Goal: Information Seeking & Learning: Learn about a topic

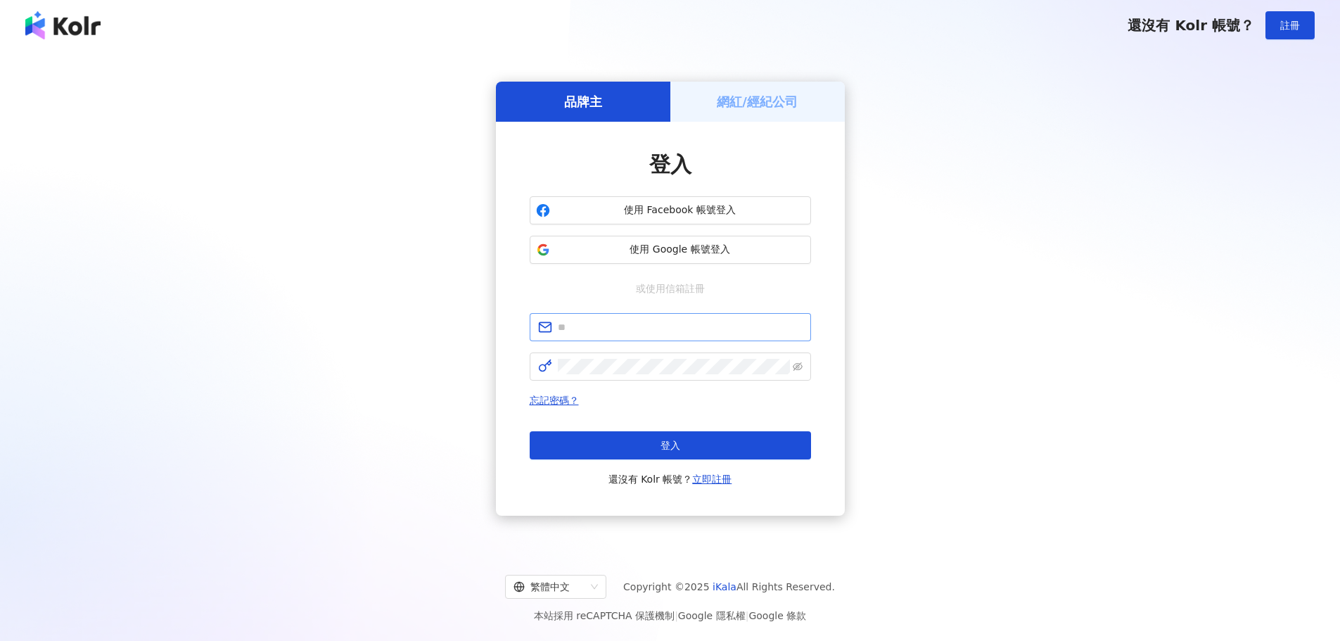
click at [590, 328] on input "text" at bounding box center [680, 326] width 245 height 15
type input "**********"
click at [675, 442] on span "登入" at bounding box center [671, 445] width 20 height 11
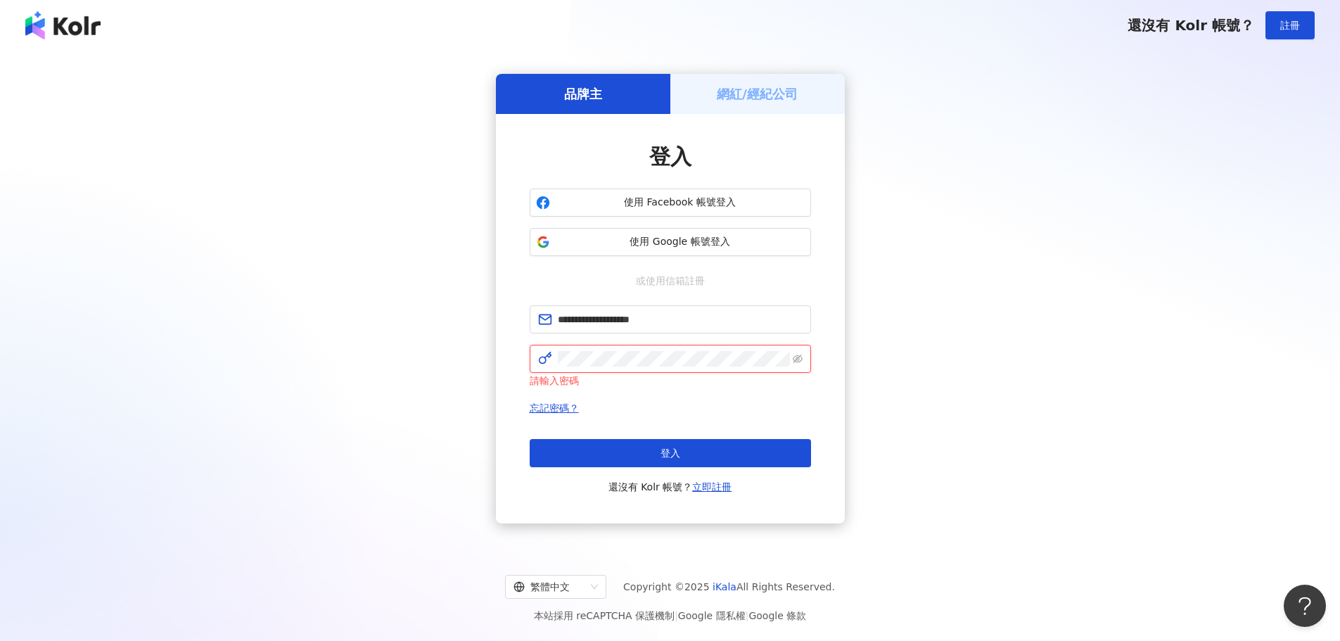
click button "登入" at bounding box center [670, 453] width 281 height 28
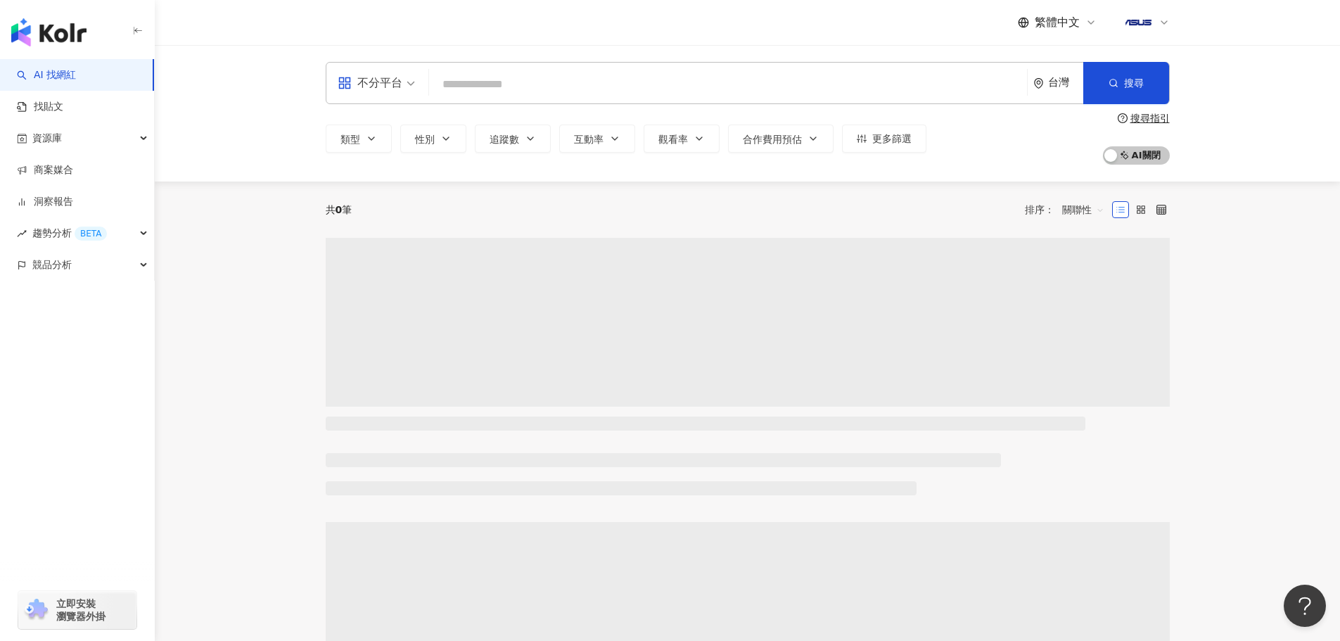
click at [398, 84] on div "不分平台" at bounding box center [370, 83] width 65 height 23
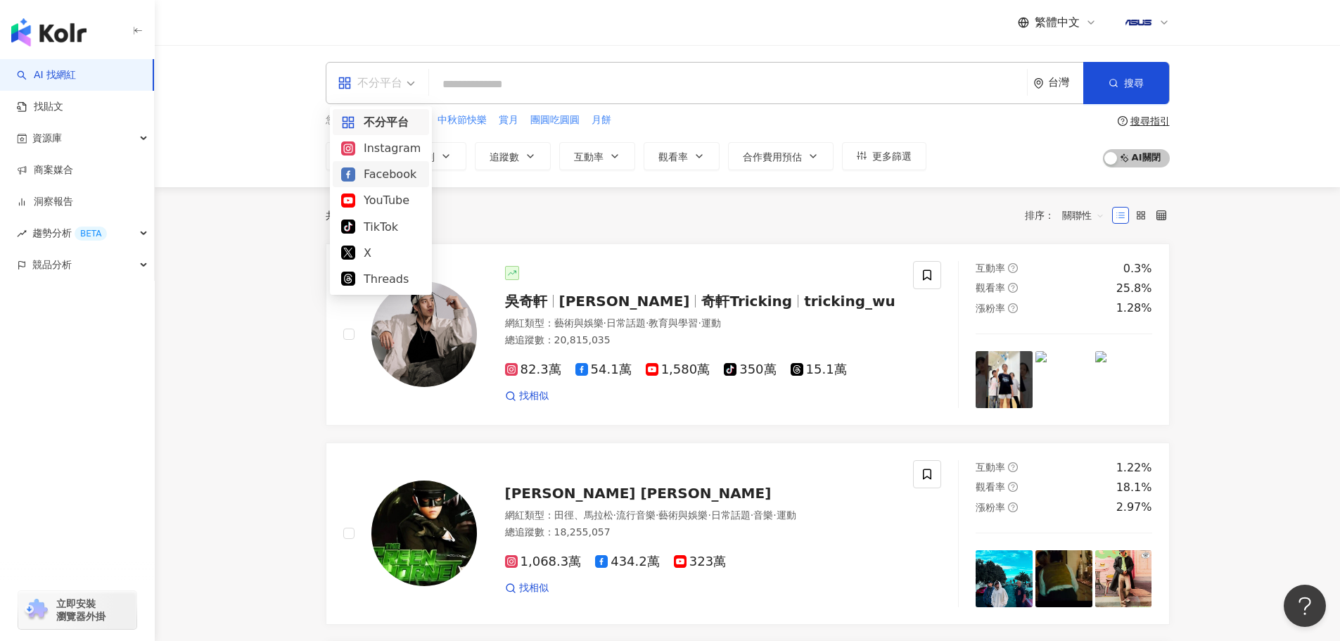
click at [400, 173] on div "Facebook" at bounding box center [381, 174] width 80 height 18
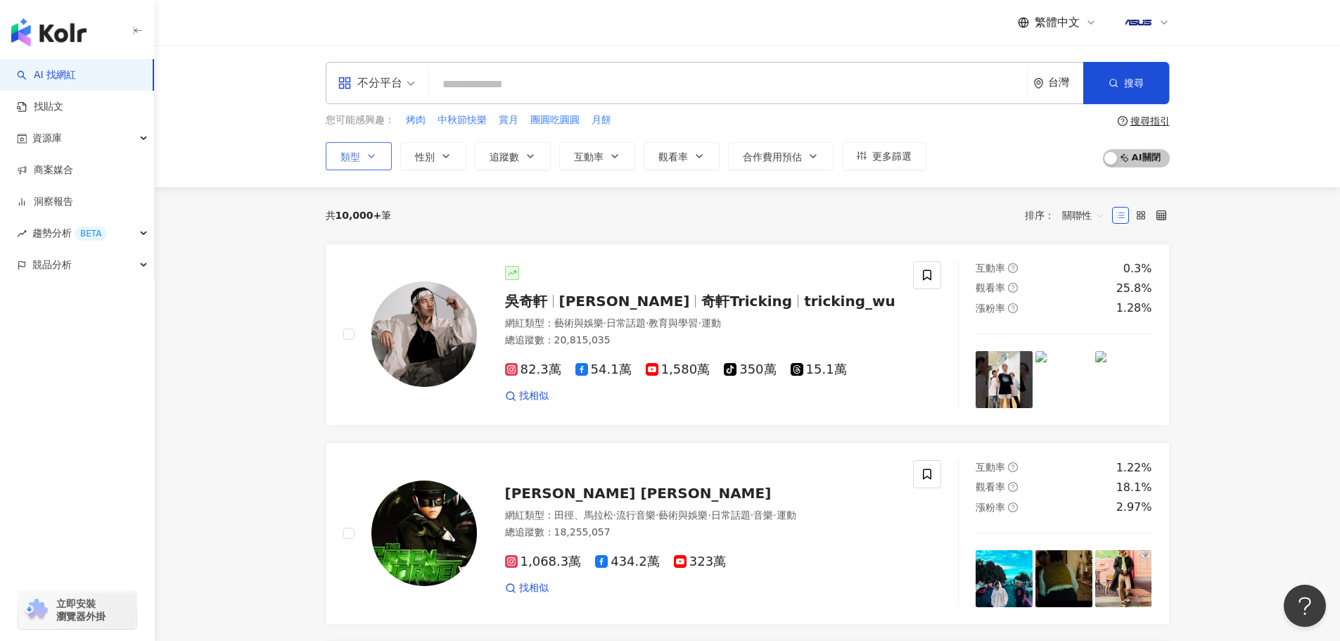
click at [381, 153] on button "類型" at bounding box center [359, 156] width 66 height 28
click at [372, 158] on icon "button" at bounding box center [371, 156] width 11 height 11
click at [377, 159] on button "類型" at bounding box center [359, 156] width 66 height 28
click at [389, 78] on div "不分平台" at bounding box center [370, 83] width 65 height 23
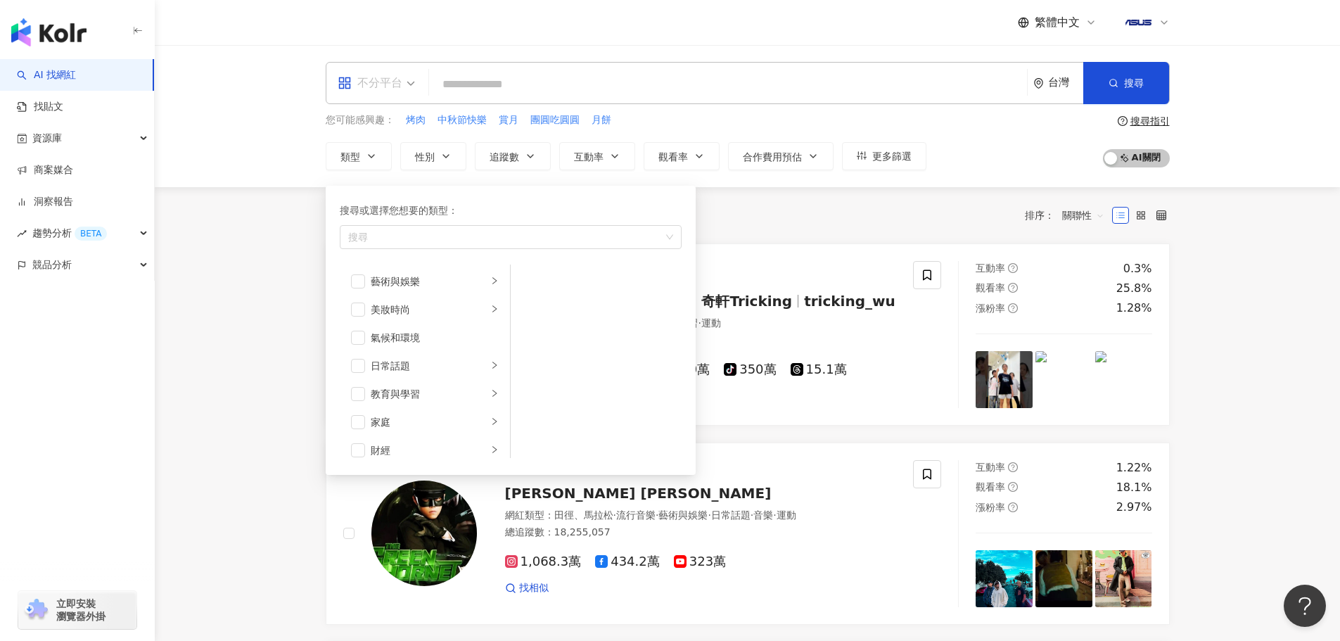
click at [410, 87] on span "不分平台" at bounding box center [376, 83] width 77 height 23
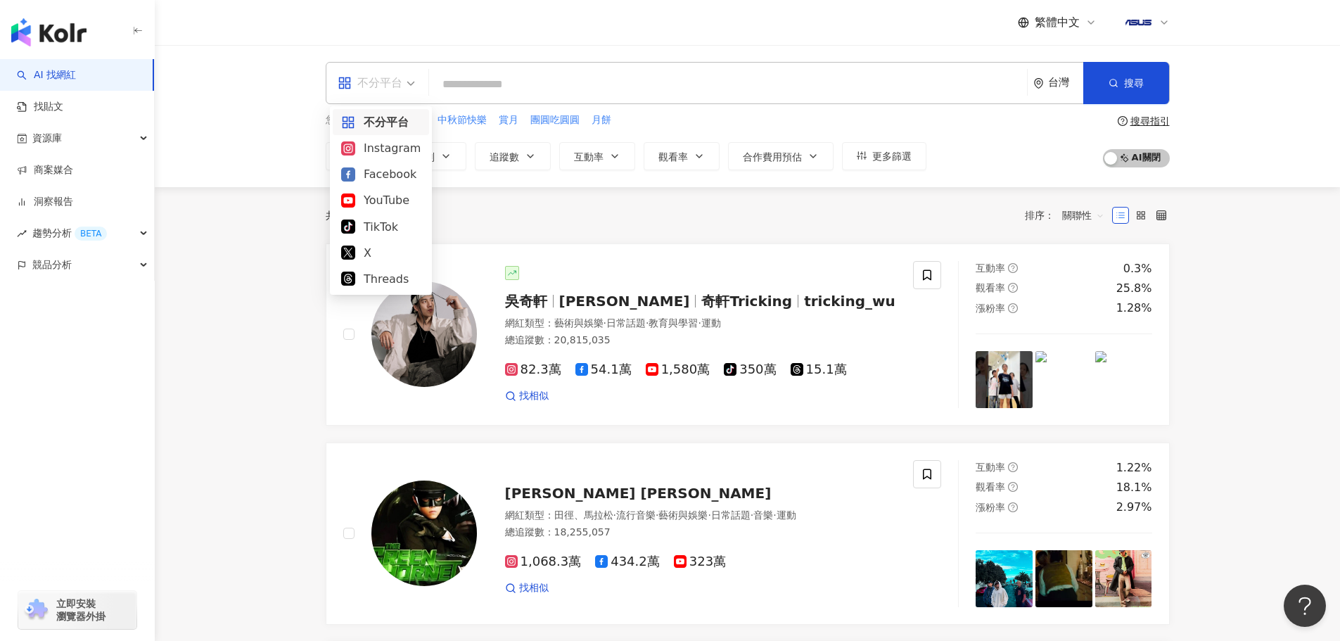
click at [398, 83] on div "不分平台" at bounding box center [370, 83] width 65 height 23
click at [388, 174] on div "Facebook" at bounding box center [381, 174] width 80 height 18
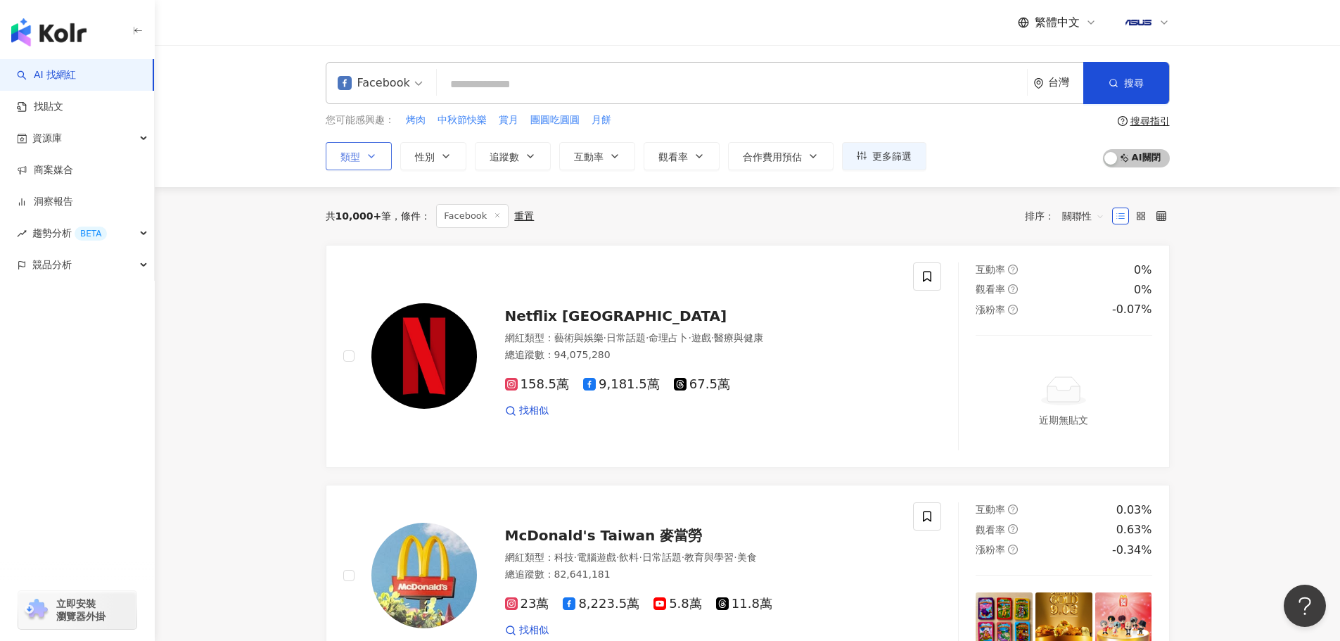
click at [368, 158] on icon "button" at bounding box center [371, 156] width 11 height 11
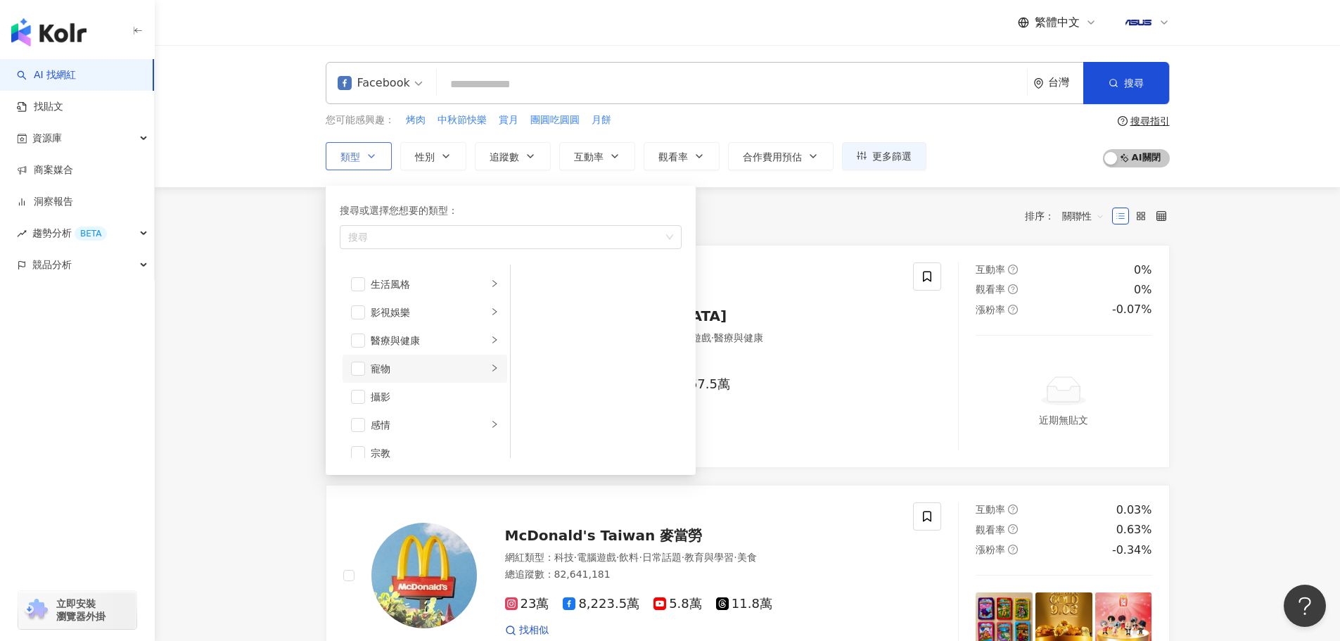
scroll to position [422, 0]
click at [443, 415] on div "科技" at bounding box center [429, 421] width 117 height 15
click at [357, 425] on span "button" at bounding box center [358, 422] width 14 height 14
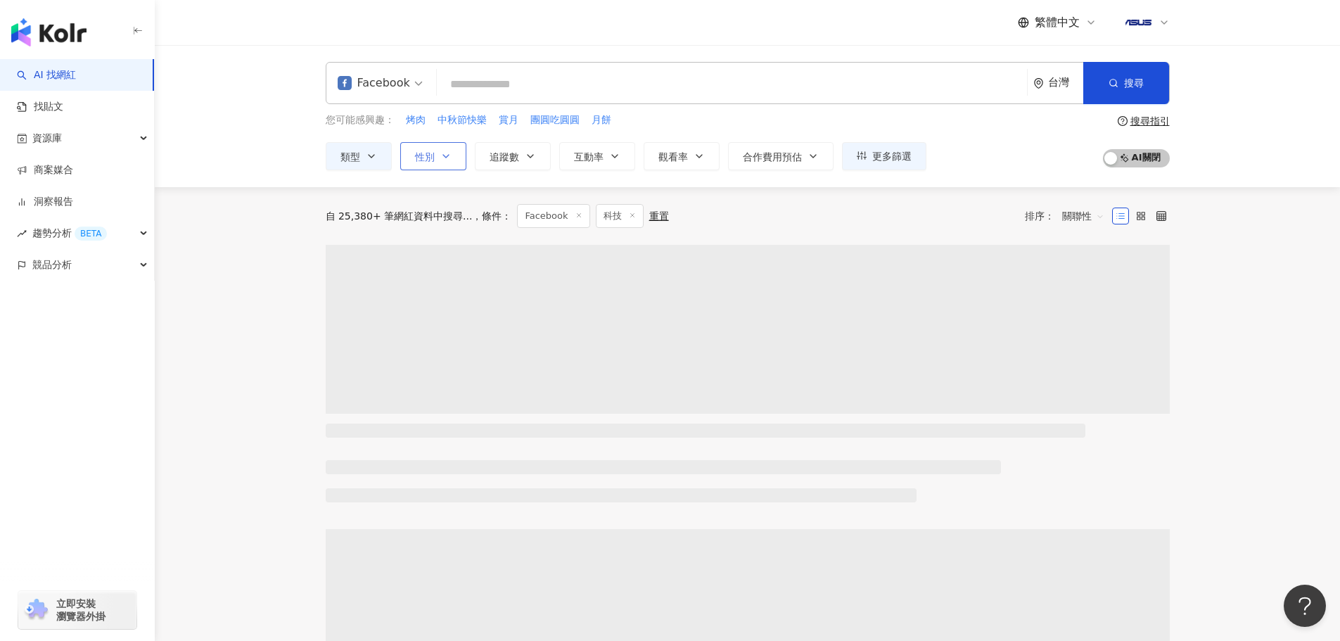
click at [448, 161] on icon "button" at bounding box center [445, 156] width 11 height 11
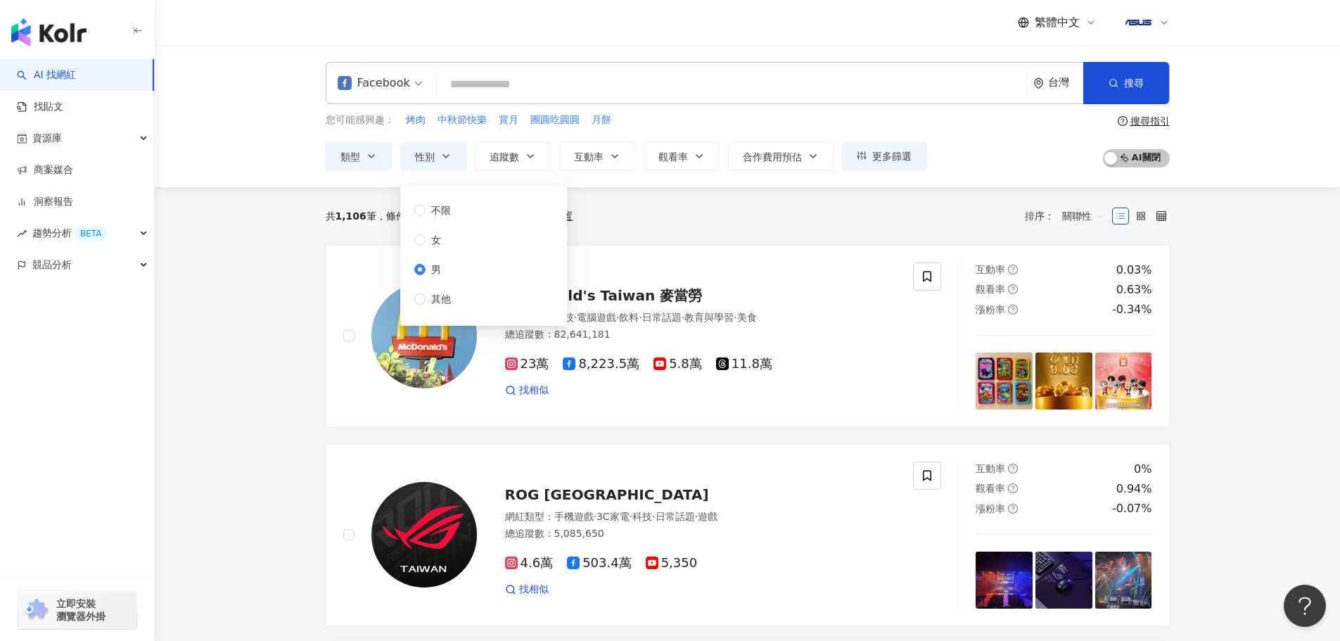
click at [693, 227] on div "共 1,106 筆 條件 ： Facebook 科技 重置 排序： 關聯性" at bounding box center [748, 216] width 844 height 24
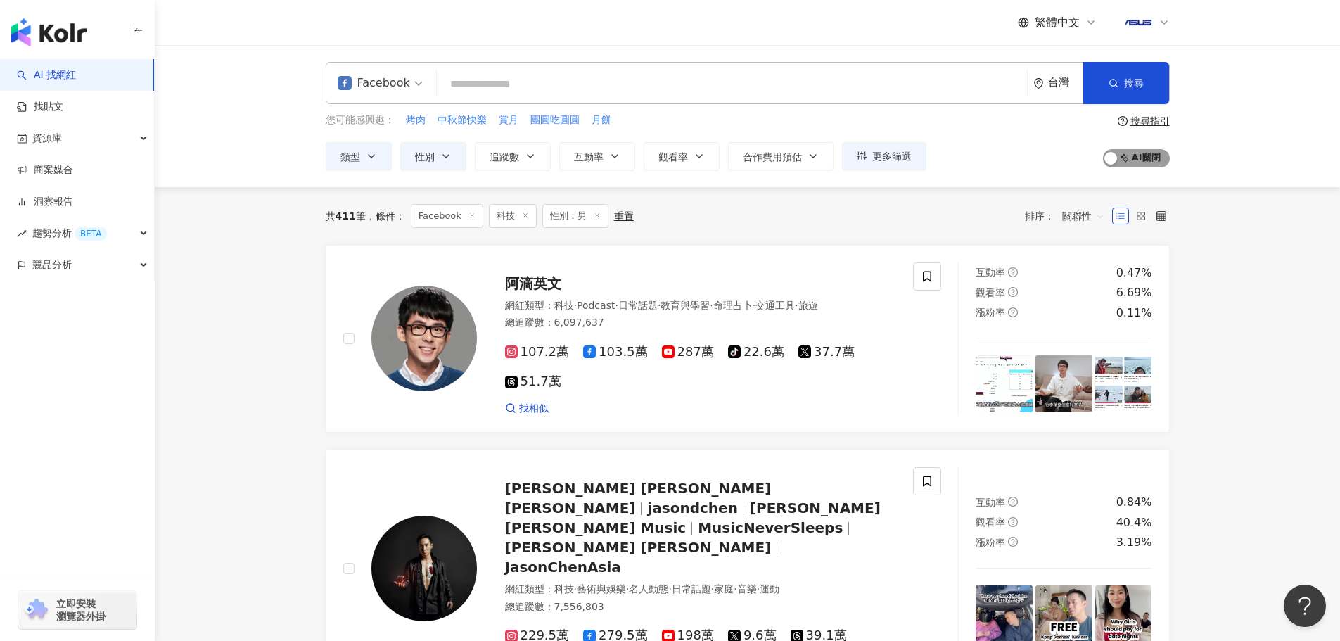
click at [1152, 156] on span "AI 開啟 AI 關閉" at bounding box center [1136, 158] width 67 height 18
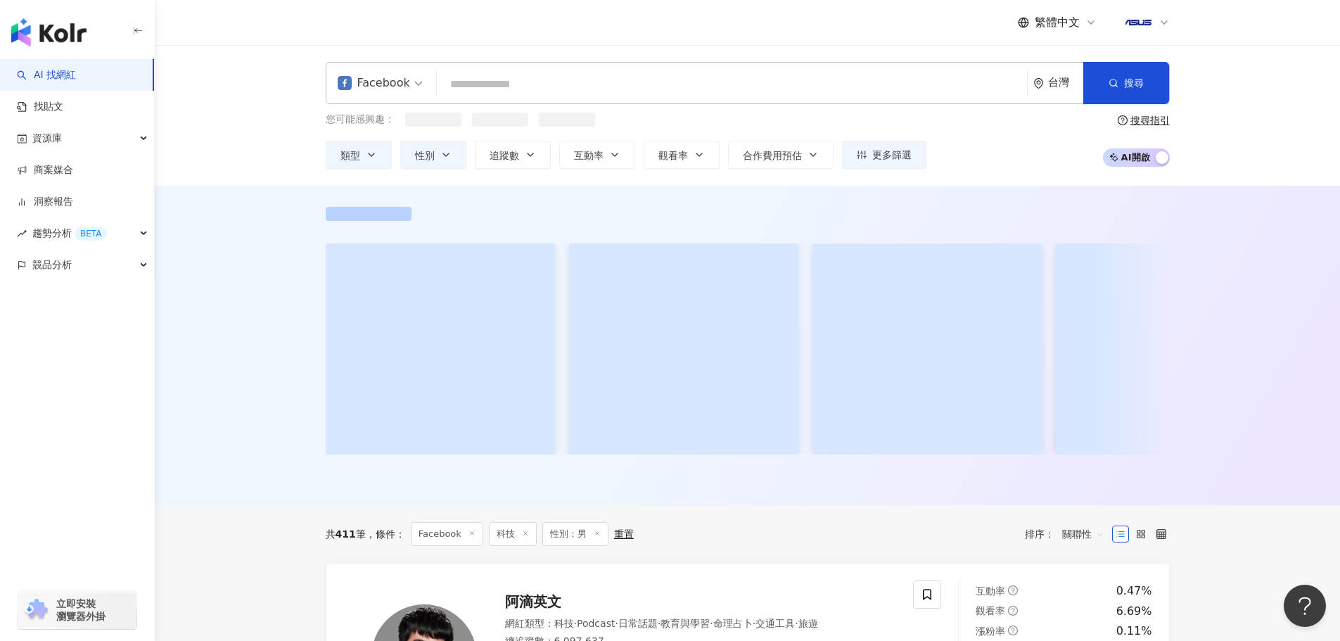
click at [1019, 133] on div "您可能感興趣： 類型 性別 追蹤數 互動率 觀看率 合作費用預估 更多篩選 不限 女 男 其他 搜尋指引 AI 開啟 AI 關閉" at bounding box center [748, 141] width 844 height 56
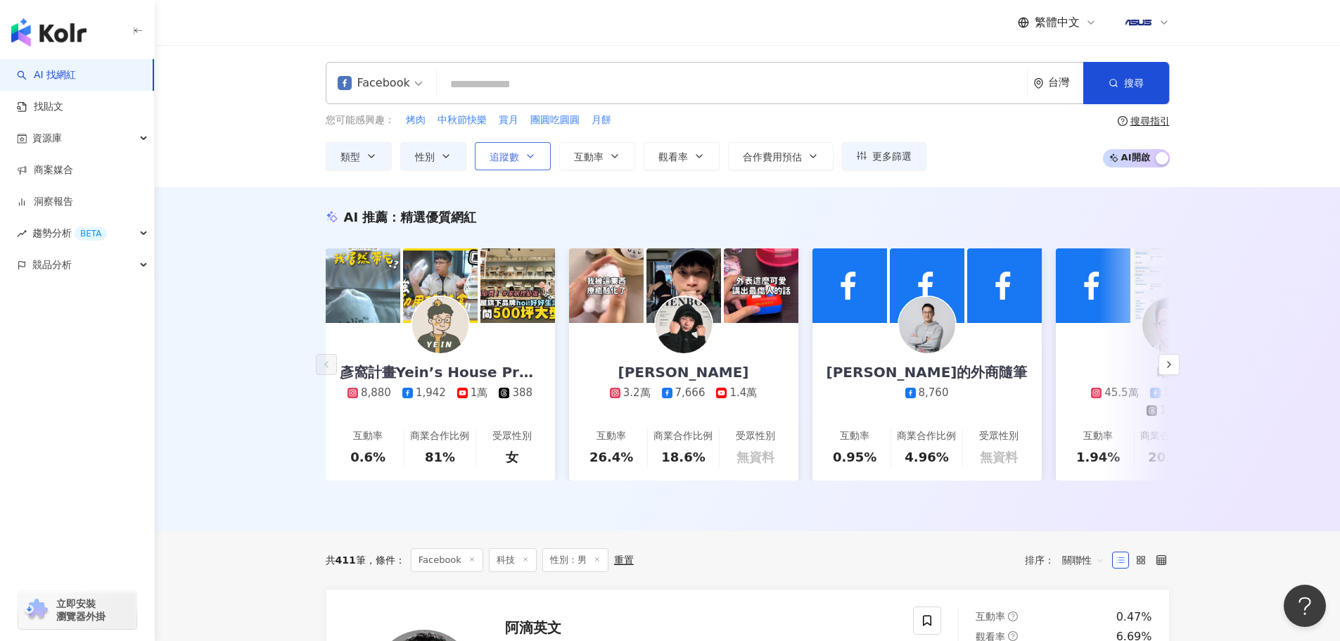
click at [531, 157] on icon "button" at bounding box center [531, 156] width 6 height 3
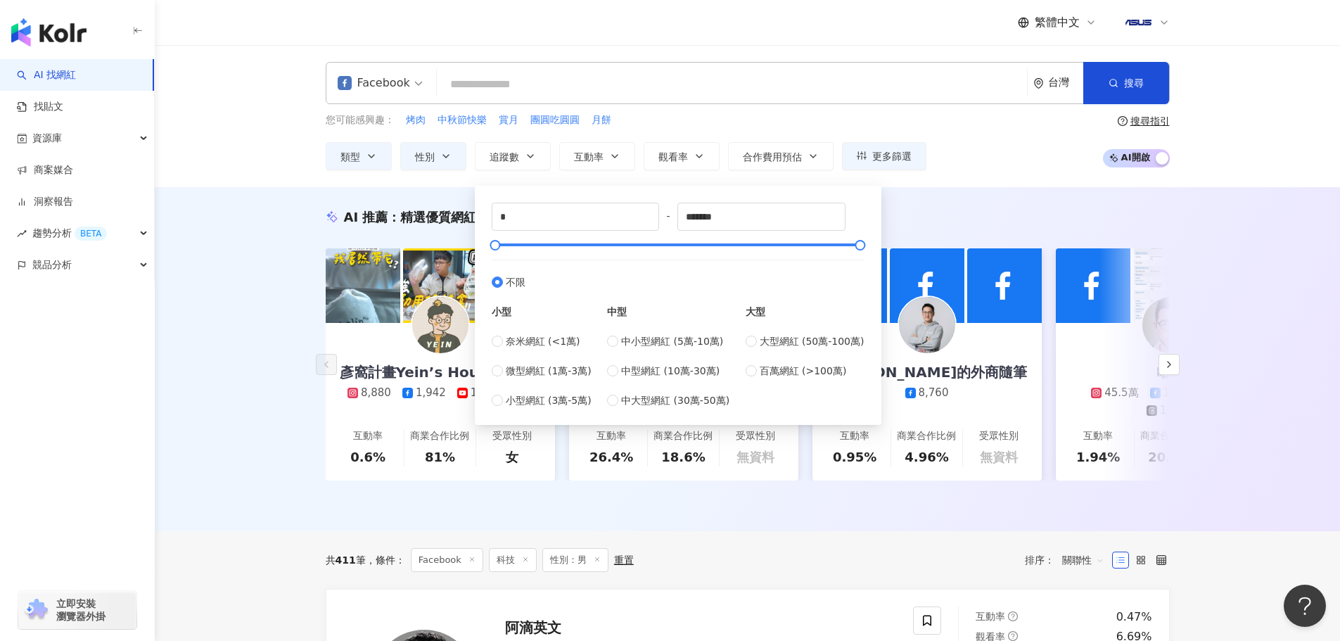
click at [247, 312] on div "AI 推薦 ： 精選優質網紅 彥窩計畫Yein’s House Project 8,880 1,942 1萬 388 互動率 0.6% 商業合作比例 81% …" at bounding box center [748, 359] width 1186 height 344
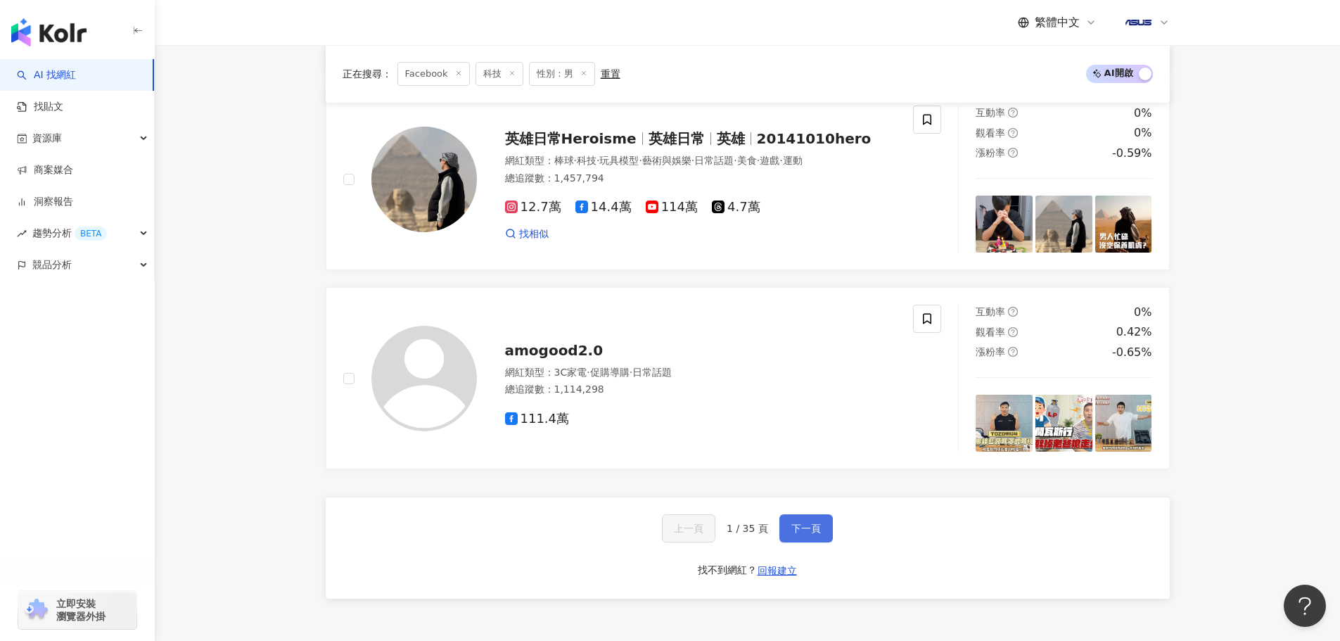
click at [808, 540] on div "上一頁 1 / 35 頁 下一頁 找不到網紅？ 回報建立" at bounding box center [748, 547] width 844 height 101
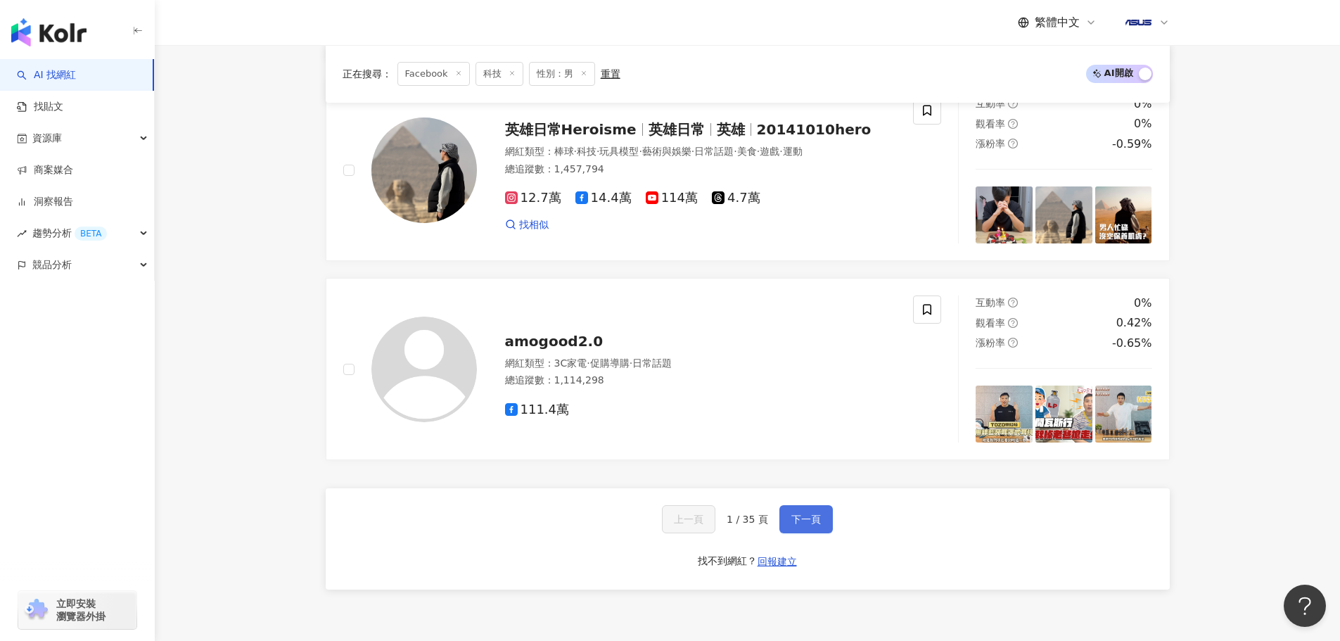
click at [818, 505] on button "下一頁" at bounding box center [806, 519] width 53 height 28
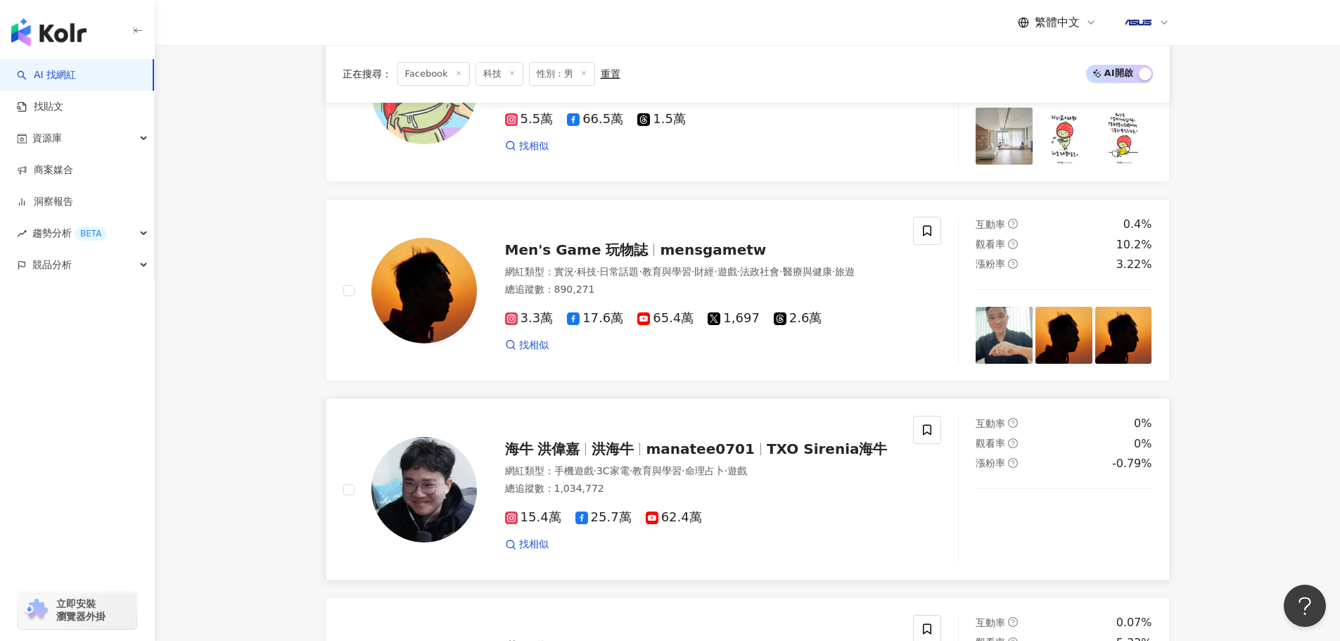
scroll to position [2537, 0]
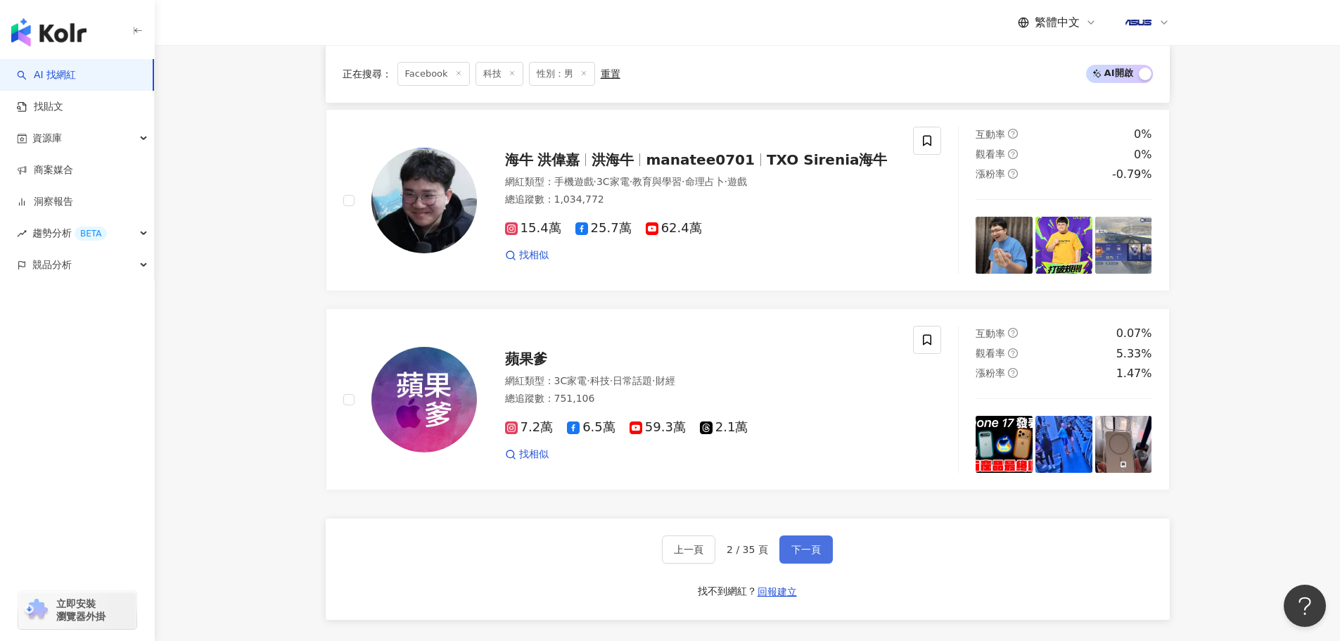
click at [826, 542] on button "下一頁" at bounding box center [806, 549] width 53 height 28
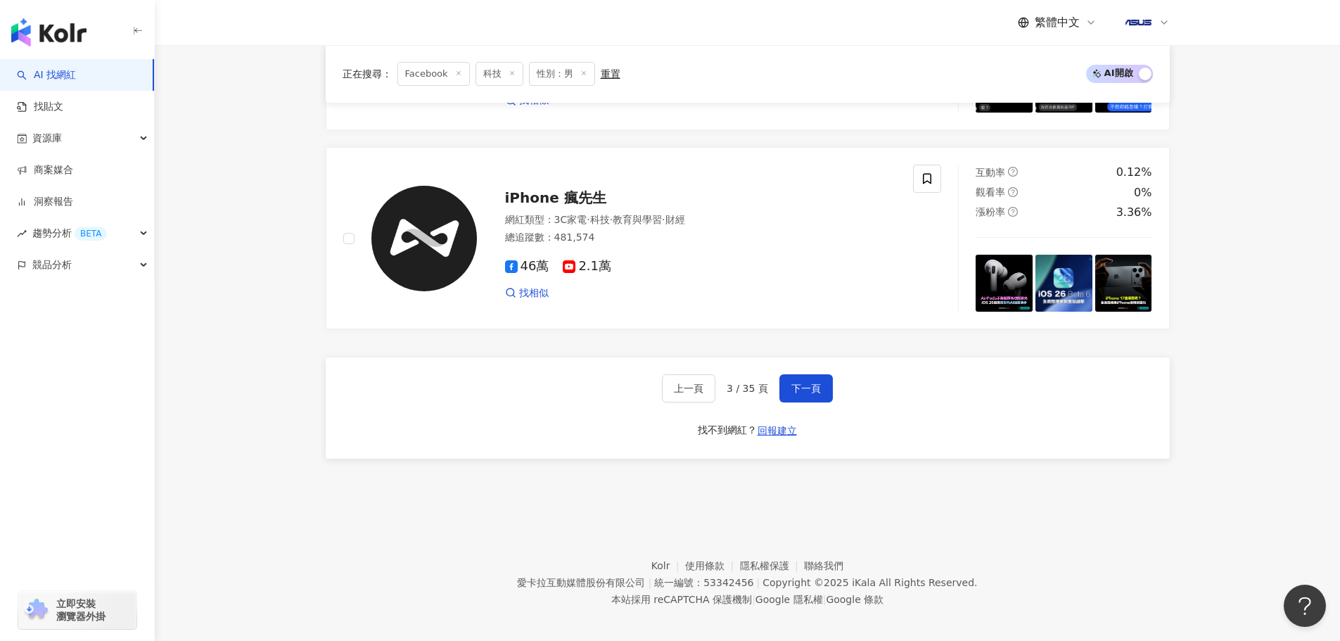
scroll to position [2652, 0]
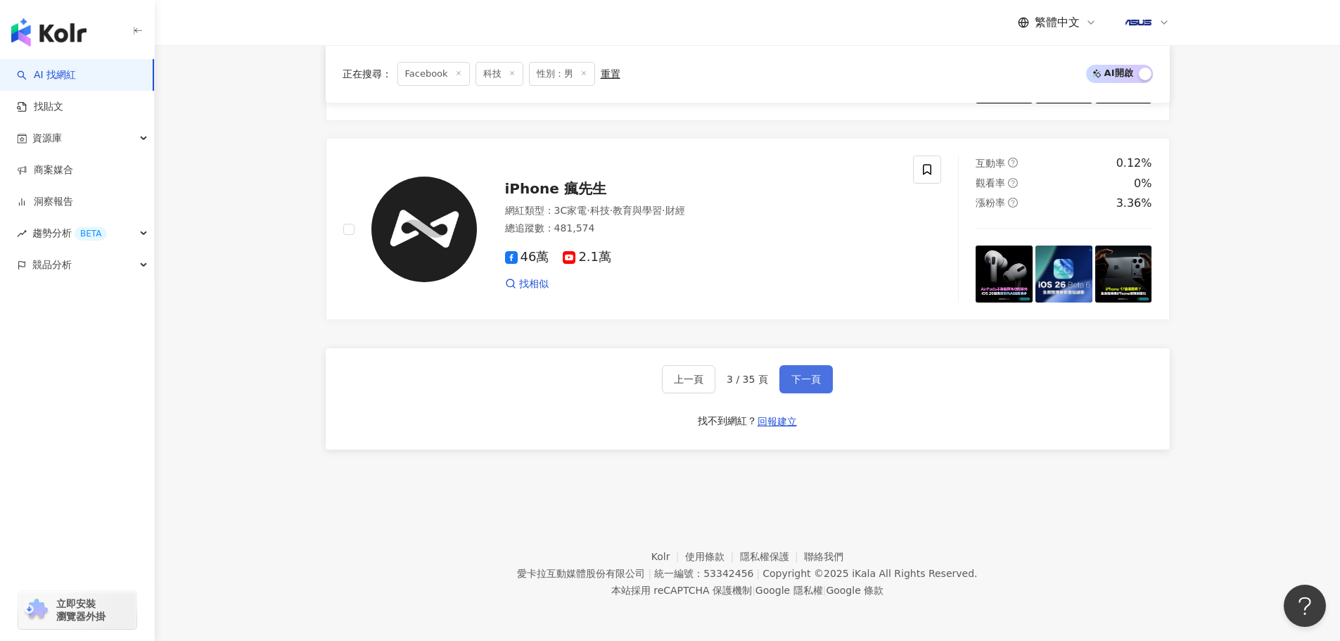
click at [797, 388] on button "下一頁" at bounding box center [806, 379] width 53 height 28
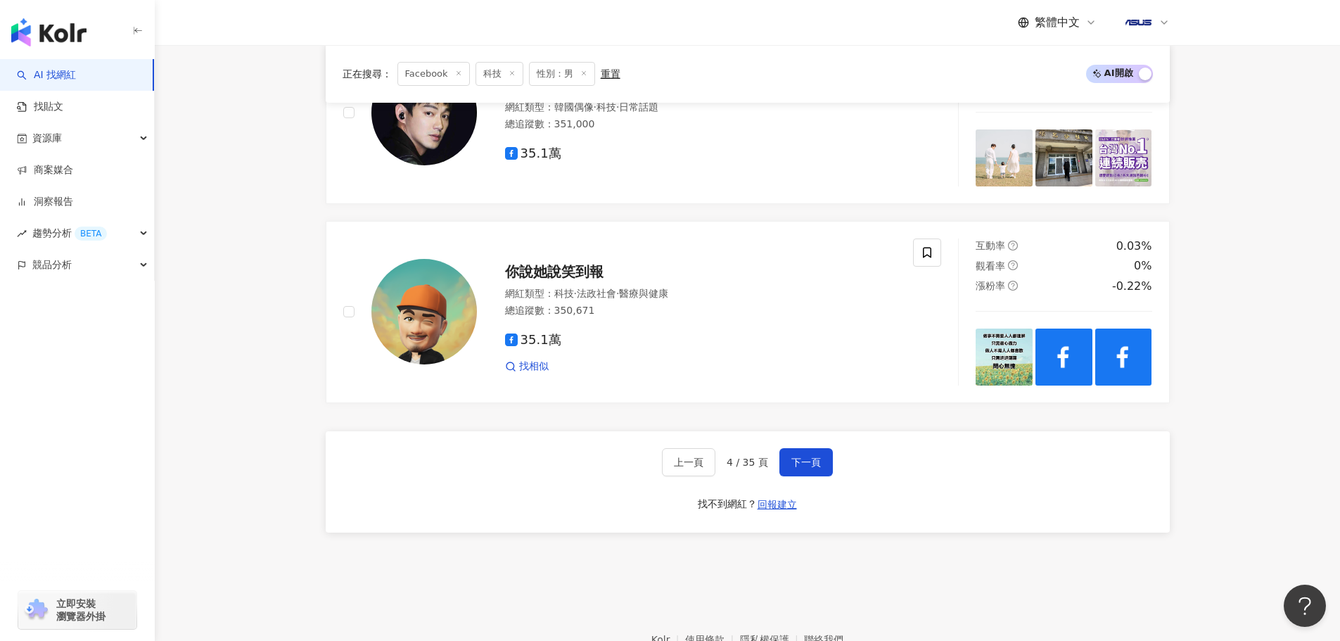
scroll to position [2655, 0]
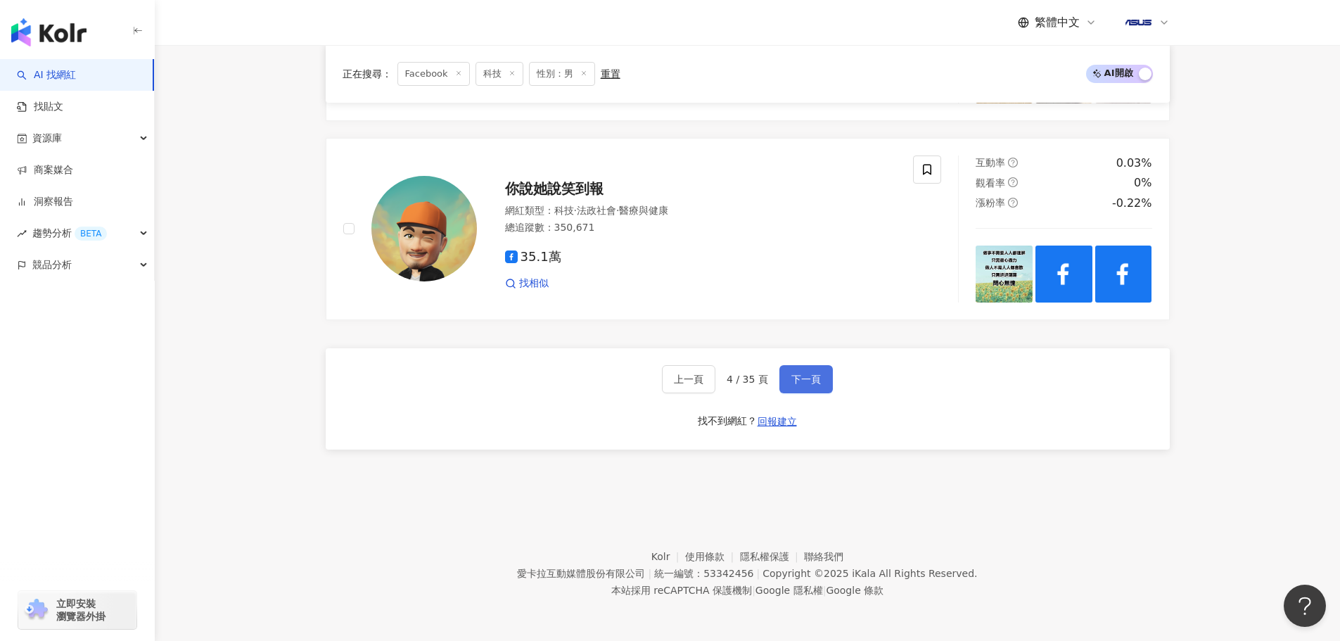
click at [816, 376] on span "下一頁" at bounding box center [807, 379] width 30 height 11
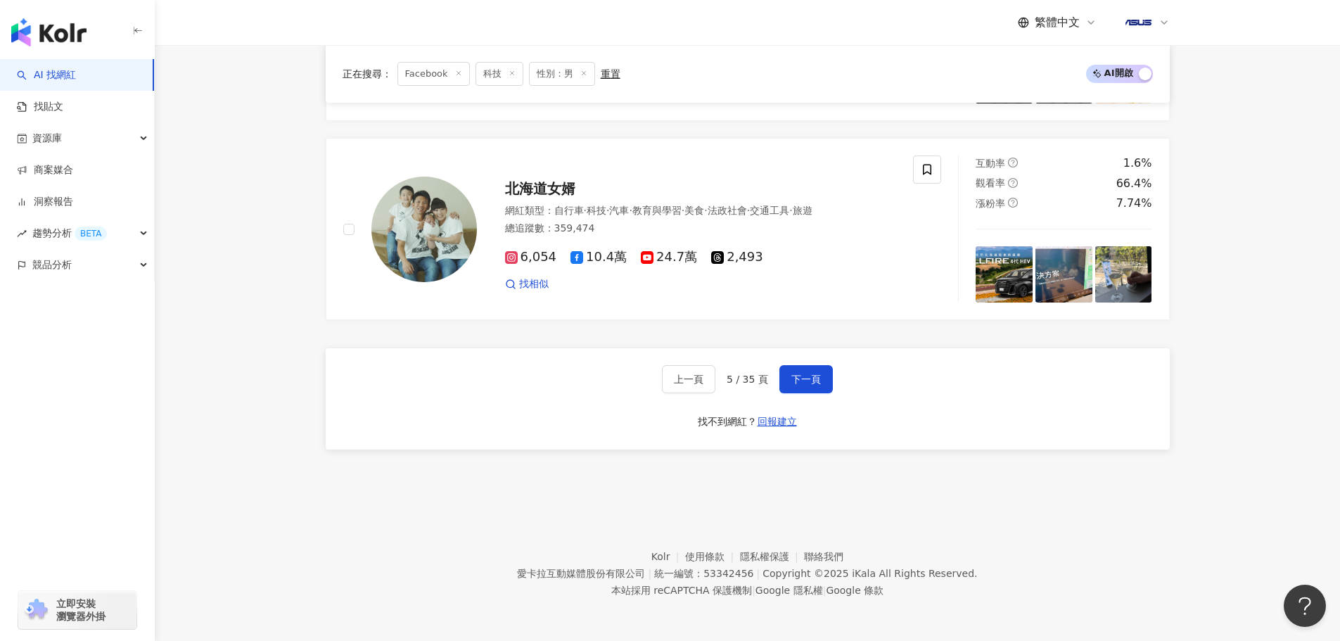
scroll to position [2693, 0]
click at [822, 385] on button "下一頁" at bounding box center [806, 379] width 53 height 28
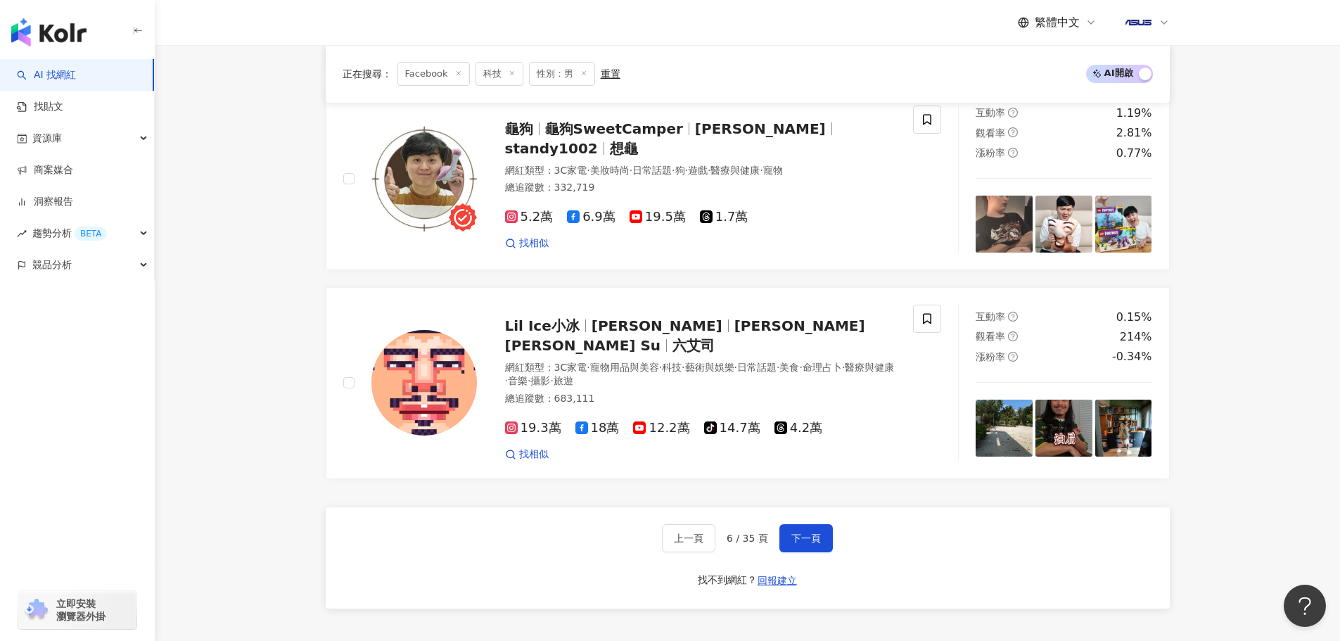
scroll to position [2781, 0]
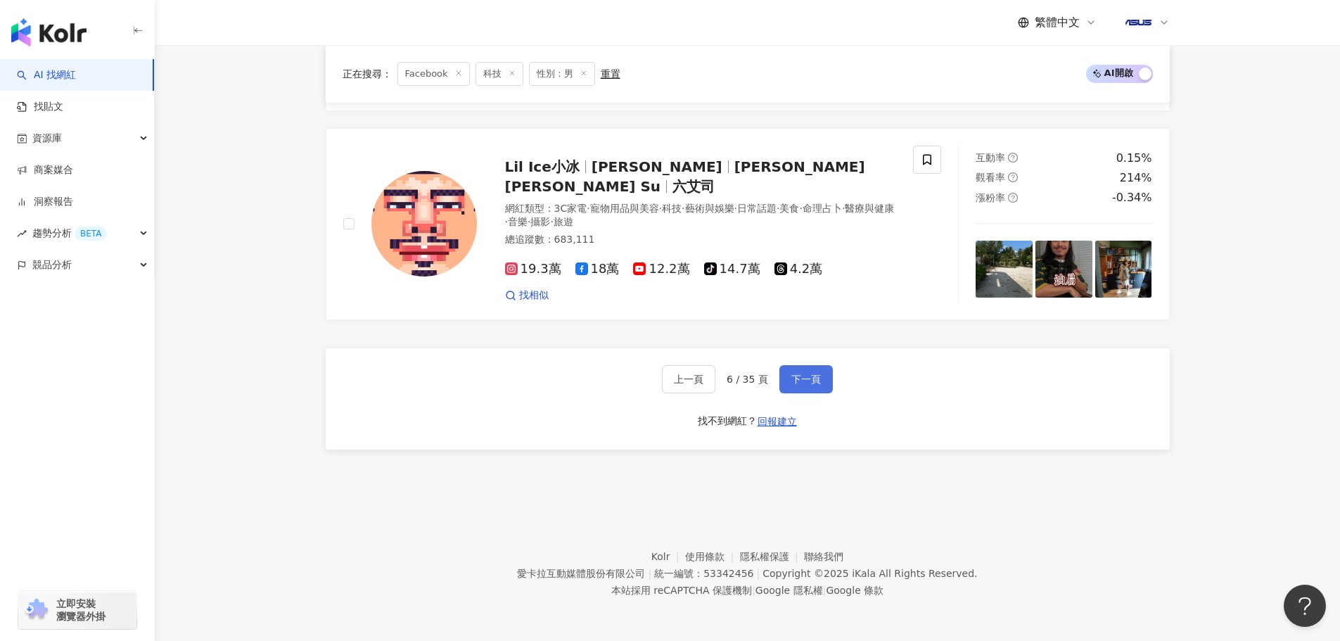
click at [812, 379] on span "下一頁" at bounding box center [807, 379] width 30 height 11
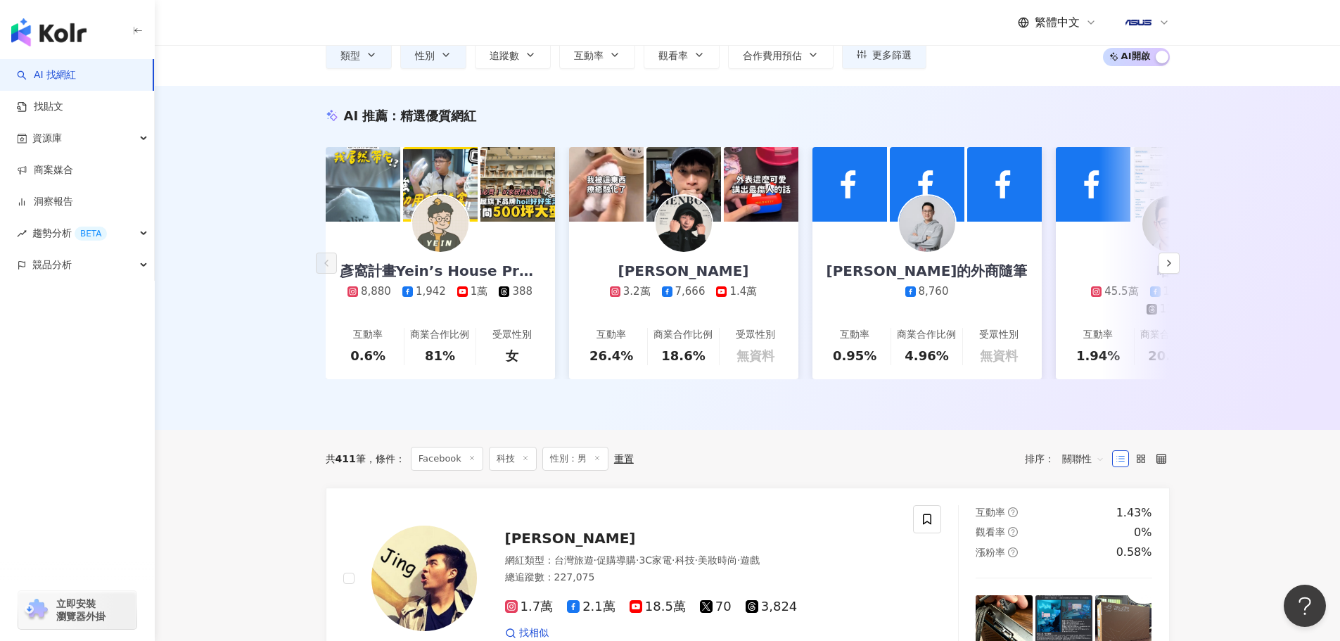
scroll to position [0, 0]
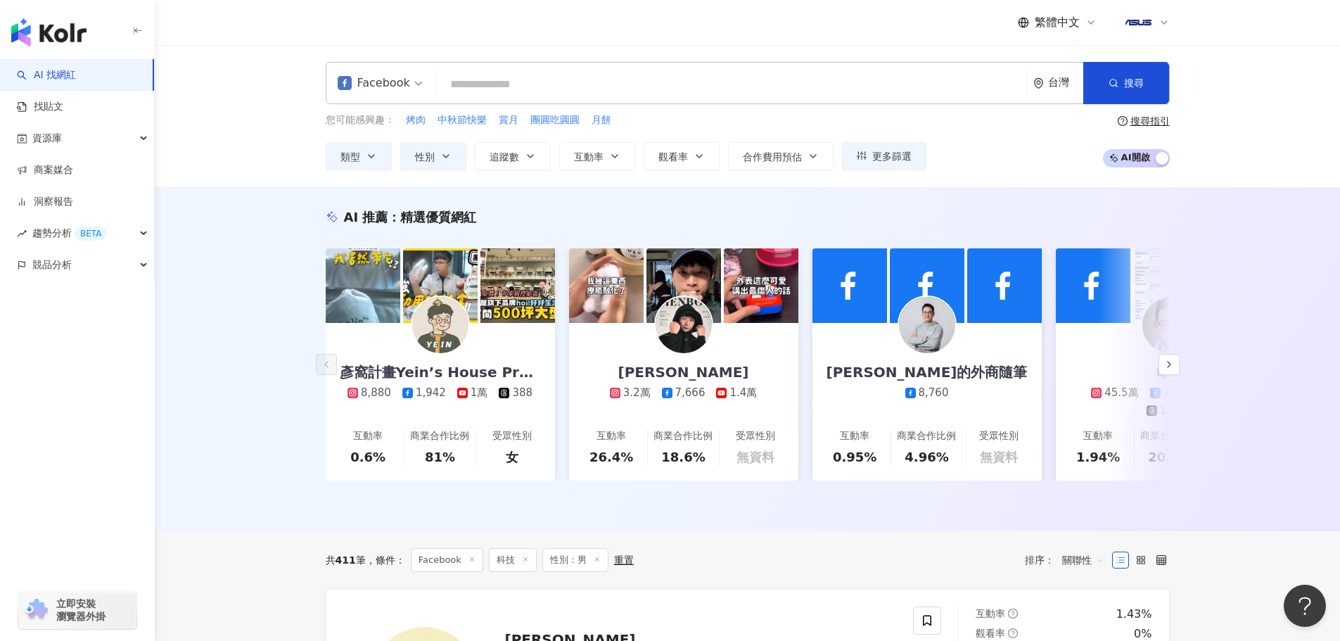
click at [620, 84] on input "search" at bounding box center [732, 84] width 579 height 27
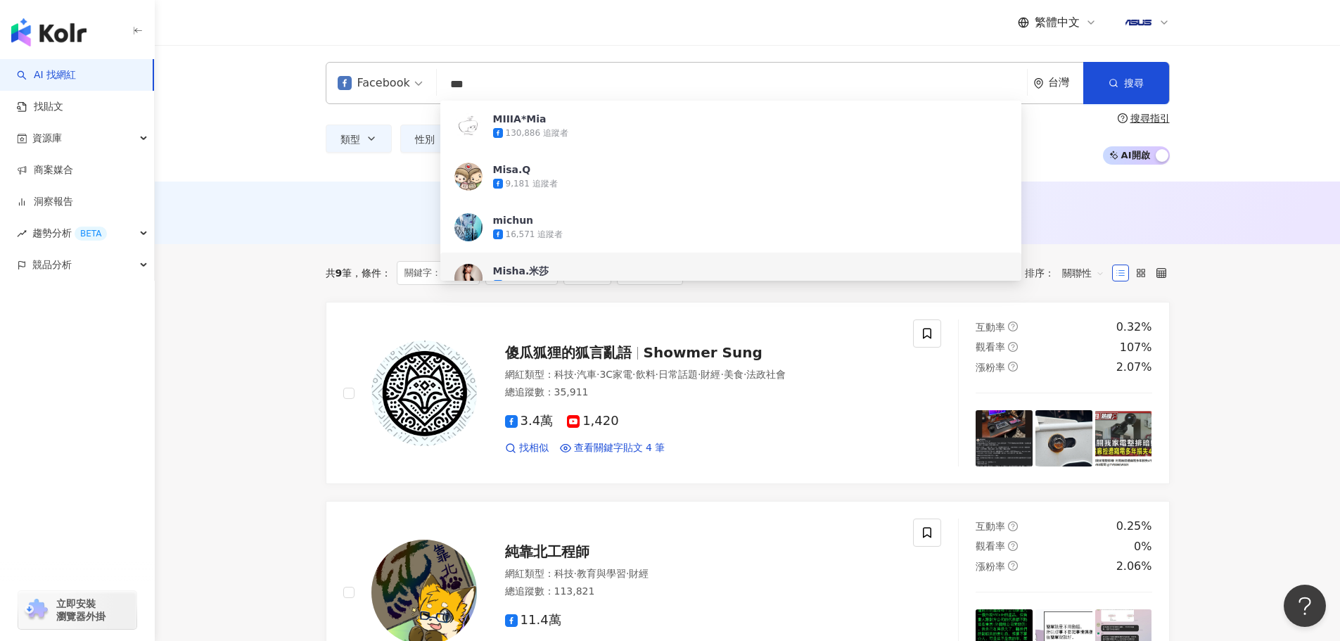
type input "***"
click at [295, 215] on div "AI 推薦 ： 無結果，請嘗試搜尋其他語言關鍵字或條件" at bounding box center [748, 213] width 1186 height 63
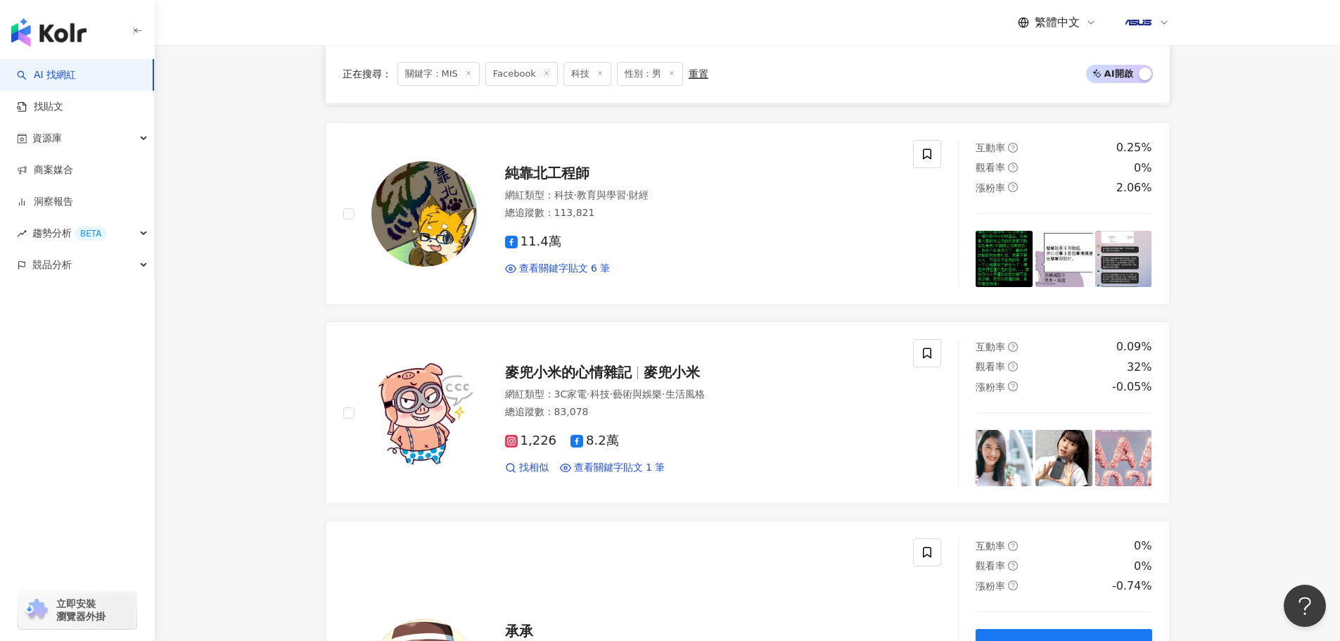
scroll to position [352, 0]
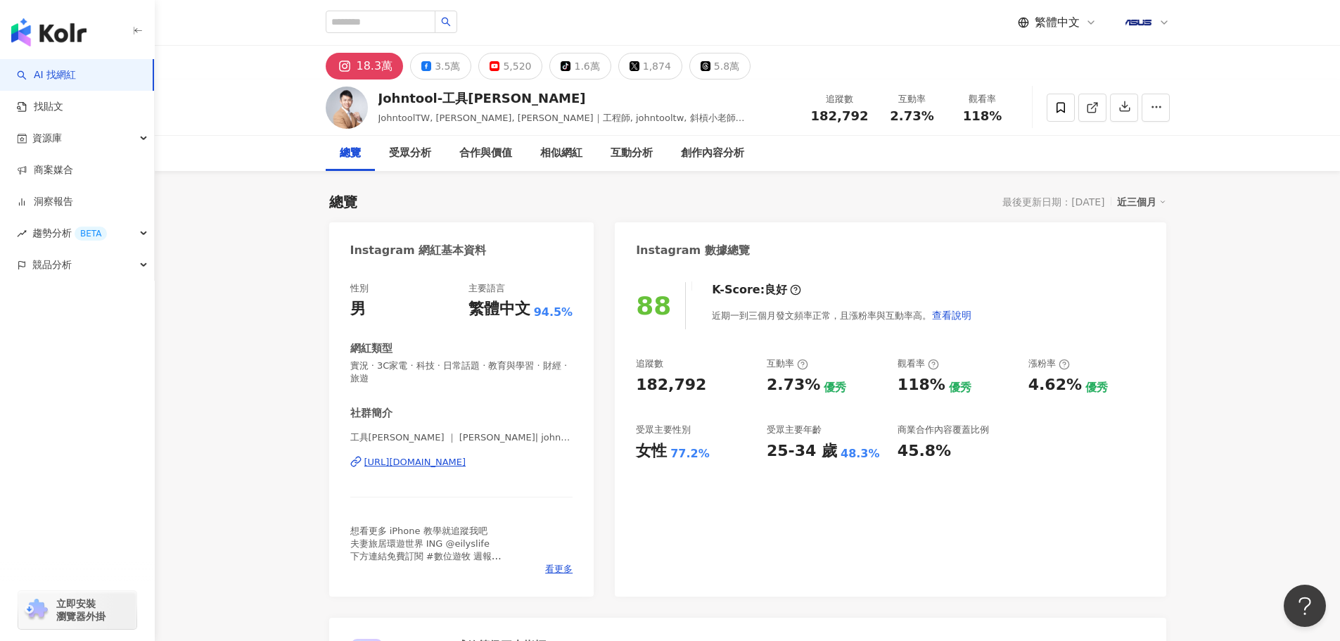
click at [450, 459] on div "https://www.instagram.com/johntooltw/" at bounding box center [415, 462] width 102 height 13
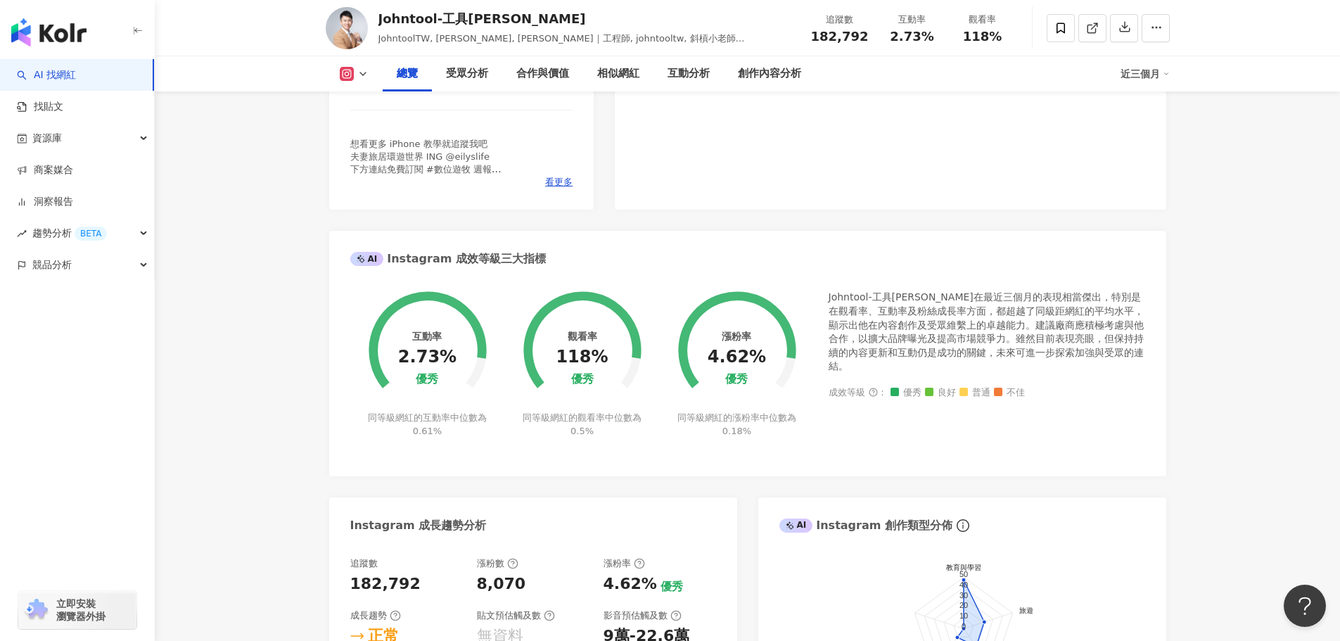
scroll to position [422, 0]
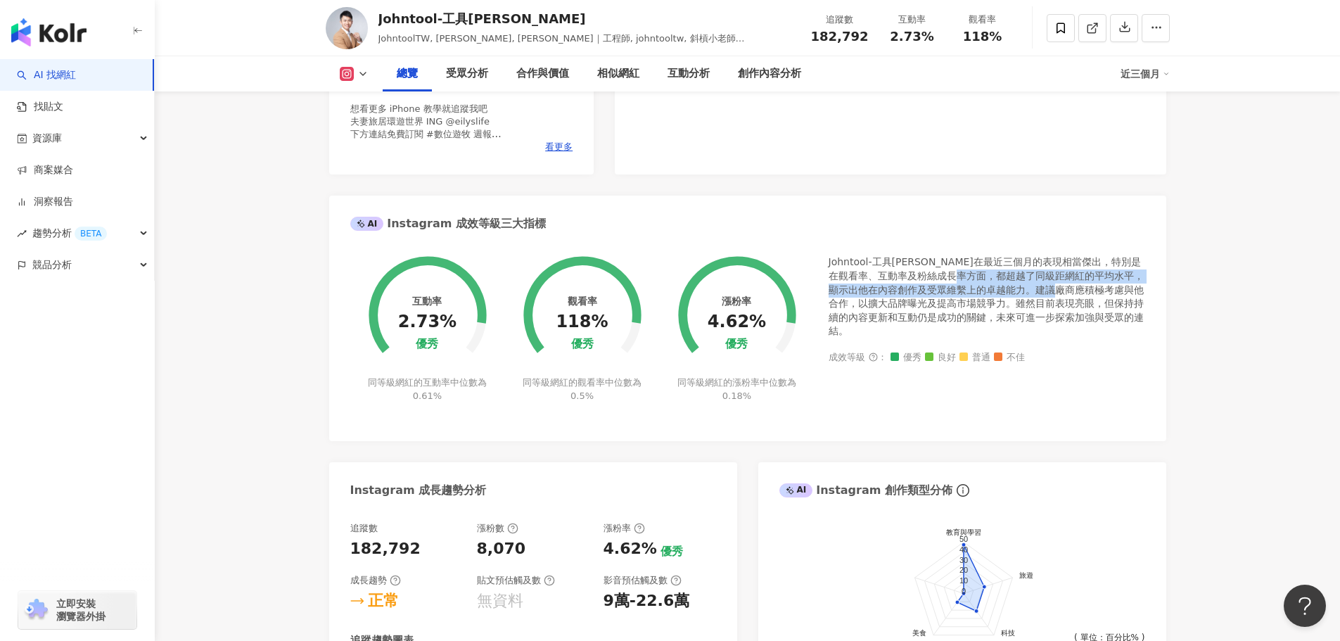
drag, startPoint x: 1009, startPoint y: 277, endPoint x: 1119, endPoint y: 295, distance: 111.9
click at [1102, 295] on div "Johntool-工具王阿璋在最近三個月的表現相當傑出，特別是在觀看率、互動率及粉絲成長率方面，都超越了同級距網紅的平均水平，顯示出他在內容創作及受眾維繫上的…" at bounding box center [987, 296] width 317 height 83
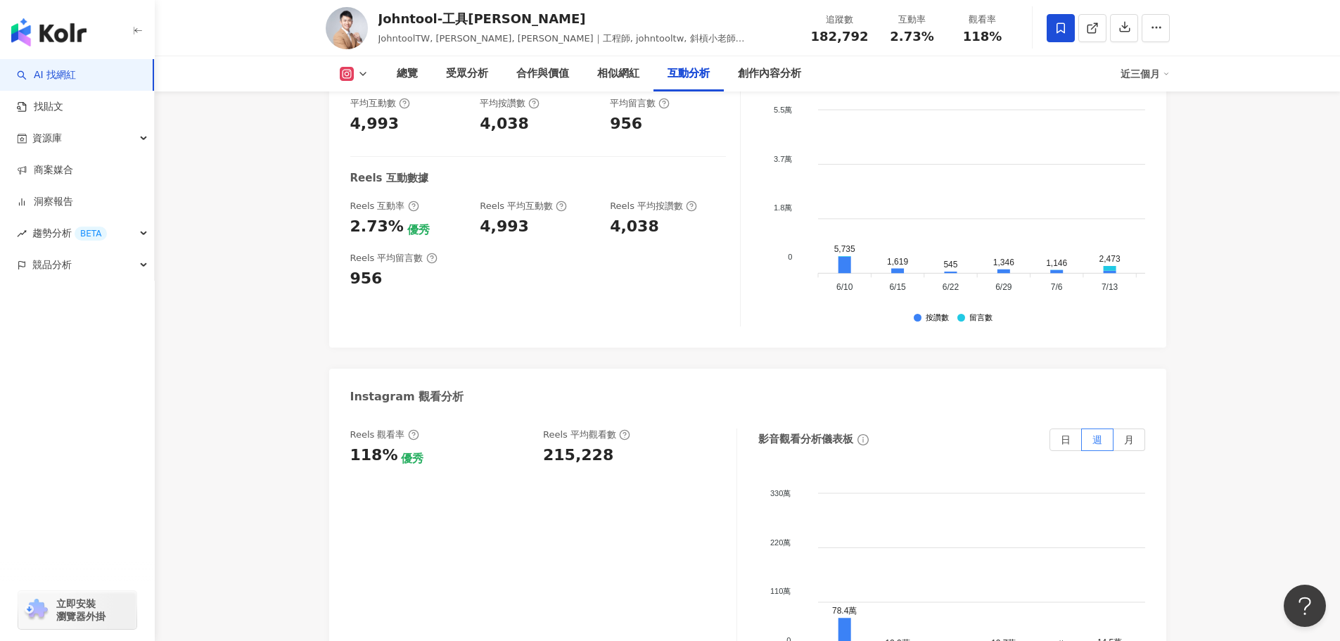
scroll to position [3096, 0]
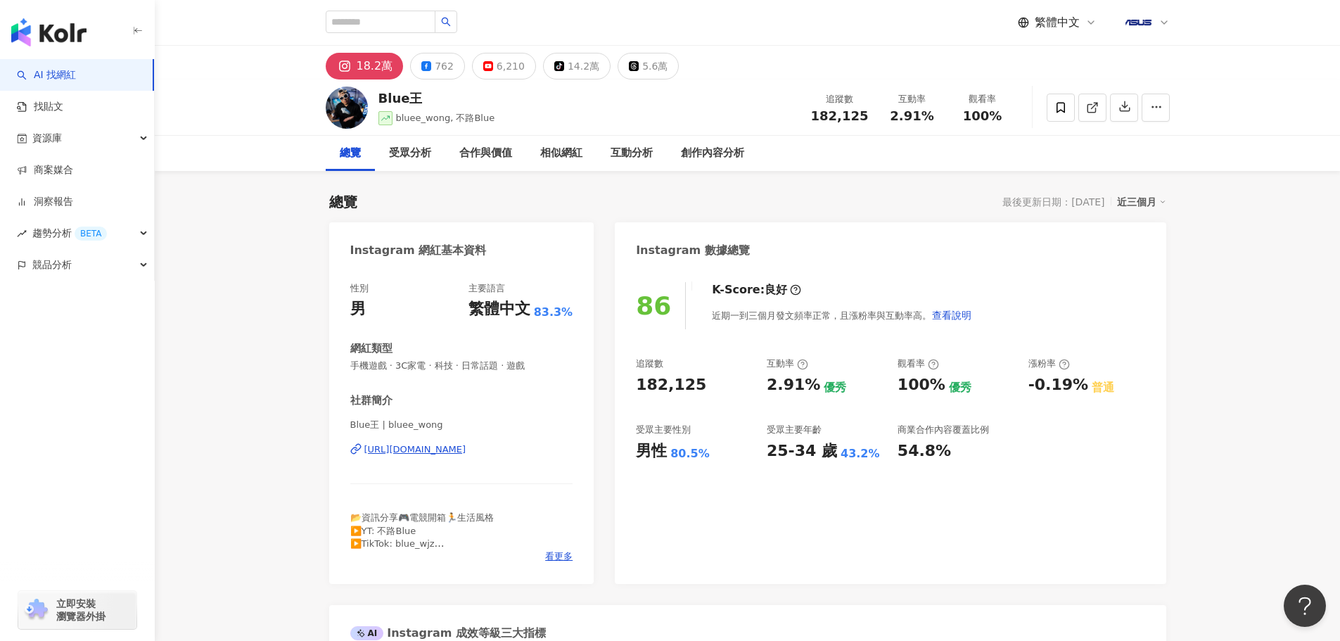
click at [467, 456] on div "https://www.instagram.com/bluee_wong/" at bounding box center [415, 449] width 102 height 13
